Goal: Information Seeking & Learning: Understand process/instructions

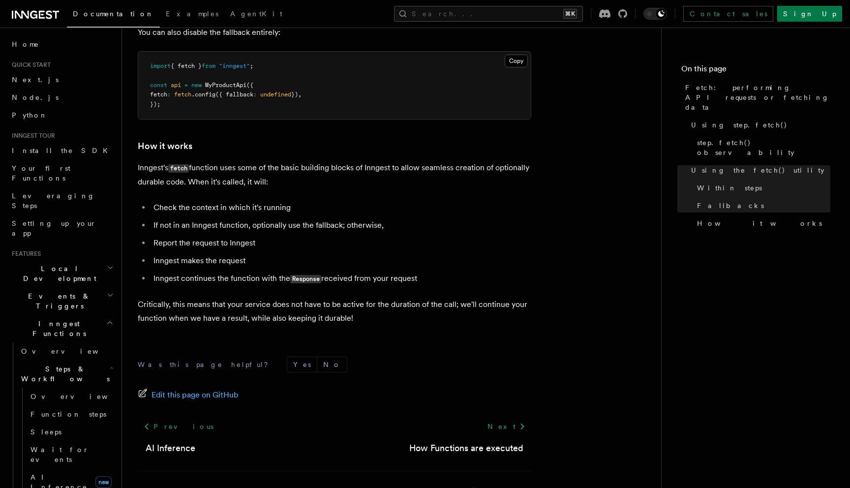
scroll to position [2273, 0]
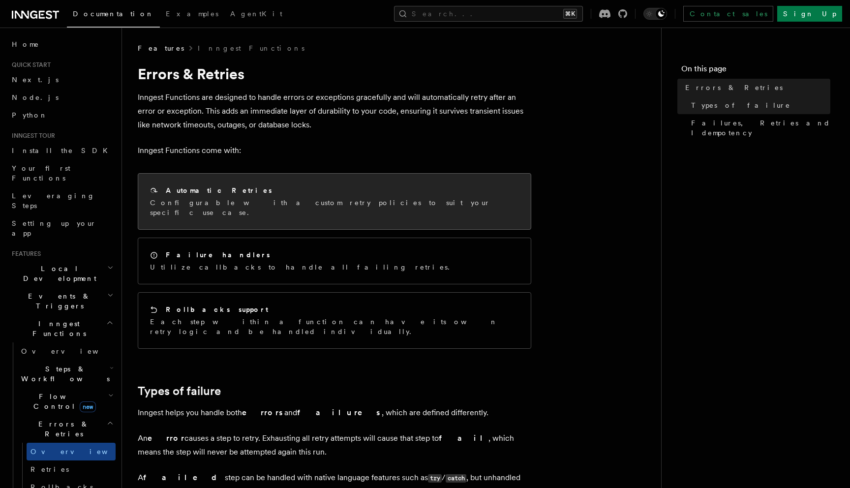
click at [325, 190] on div "Automatic Retries" at bounding box center [334, 191] width 369 height 10
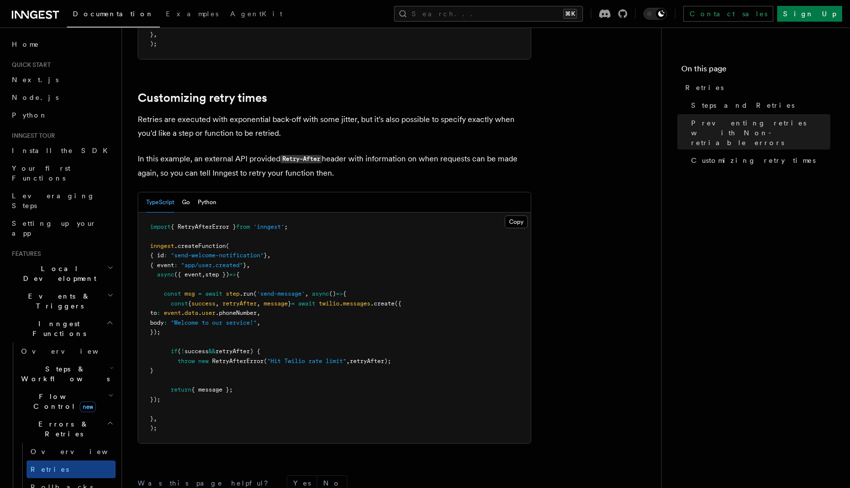
scroll to position [1240, 0]
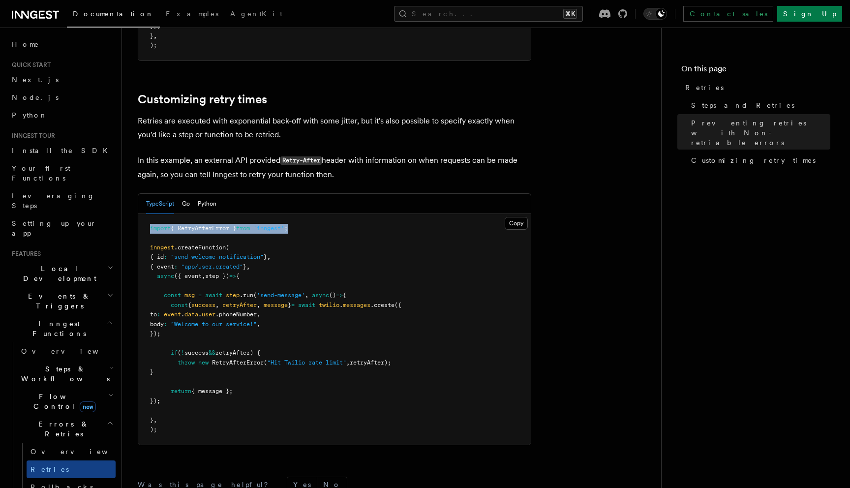
drag, startPoint x: 310, startPoint y: 216, endPoint x: 131, endPoint y: 212, distance: 178.7
copy span "import { RetryAfterError } from 'inngest' ;"
drag, startPoint x: 171, startPoint y: 342, endPoint x: 208, endPoint y: 357, distance: 39.8
click at [208, 357] on pre "import { RetryAfterError } from 'inngest' ; inngest .createFunction ( { id : "s…" at bounding box center [334, 329] width 393 height 231
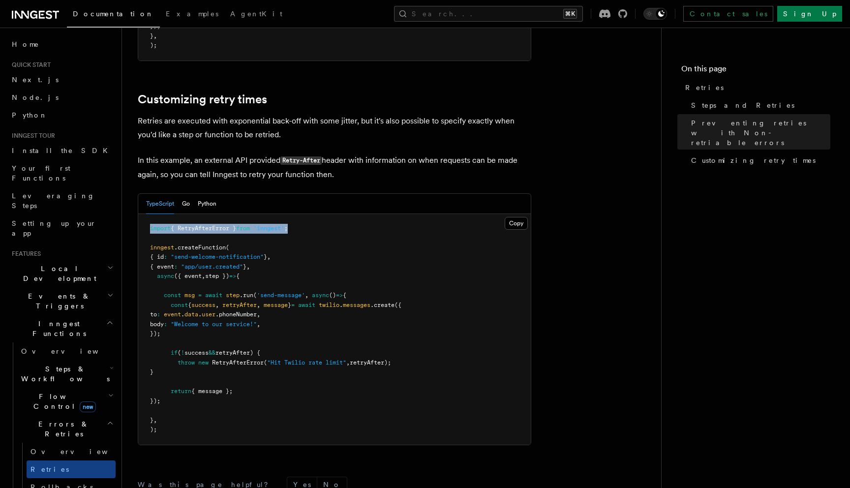
copy code "if ( ! success && retryAfter) { throw new RetryAfterError ( "Hit Twilio rate li…"
click at [371, 359] on span "retryAfter);" at bounding box center [370, 362] width 41 height 7
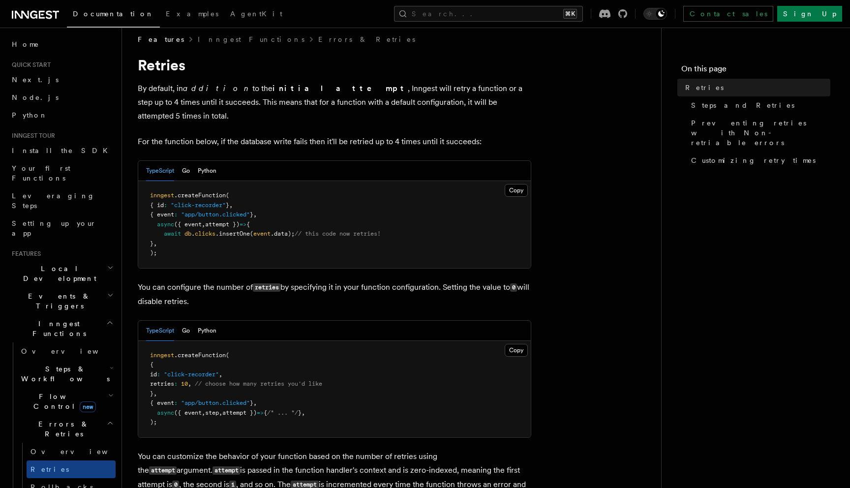
scroll to position [0, 0]
